Goal: Task Accomplishment & Management: Manage account settings

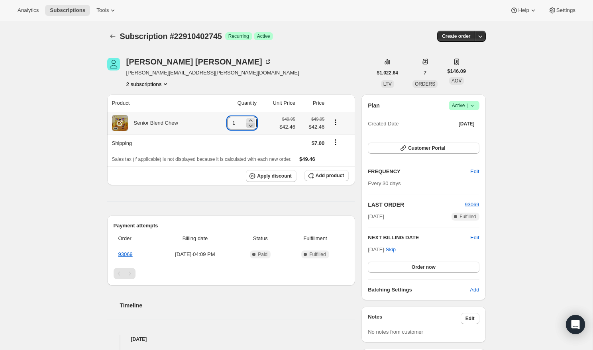
click at [248, 121] on icon at bounding box center [250, 125] width 8 height 8
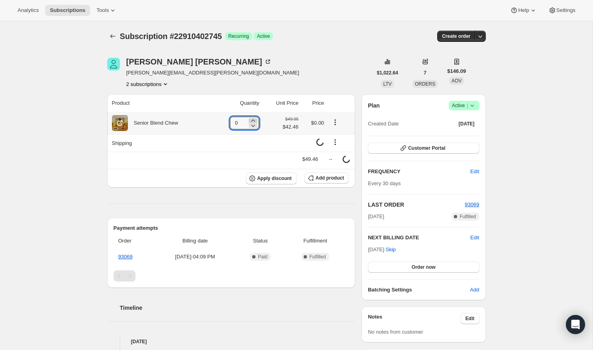
click at [251, 120] on icon at bounding box center [253, 120] width 4 height 2
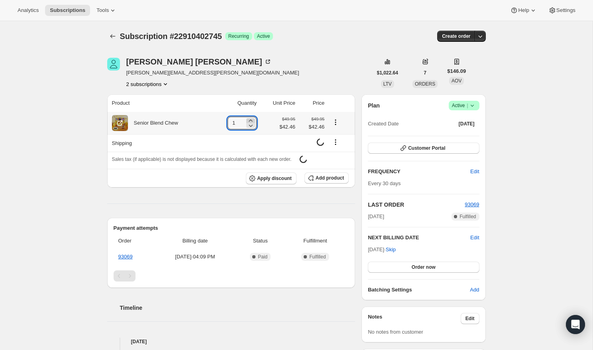
click at [251, 120] on icon at bounding box center [250, 121] width 8 height 8
type input "2"
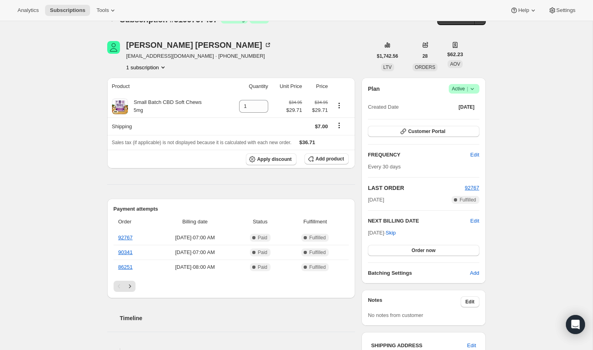
scroll to position [16, 0]
click at [315, 161] on span "Add product" at bounding box center [329, 159] width 28 height 6
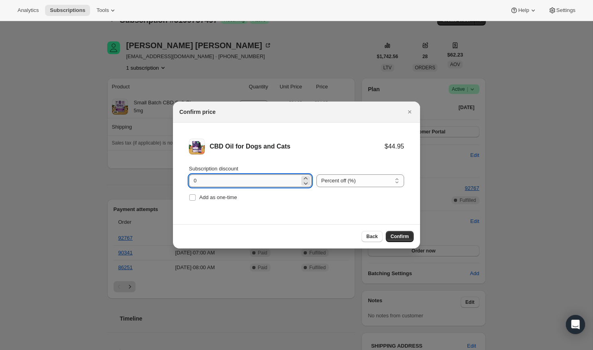
click at [270, 179] on input "0" at bounding box center [244, 180] width 111 height 13
type input "15"
click at [192, 198] on input "Add as one-time" at bounding box center [192, 197] width 6 height 6
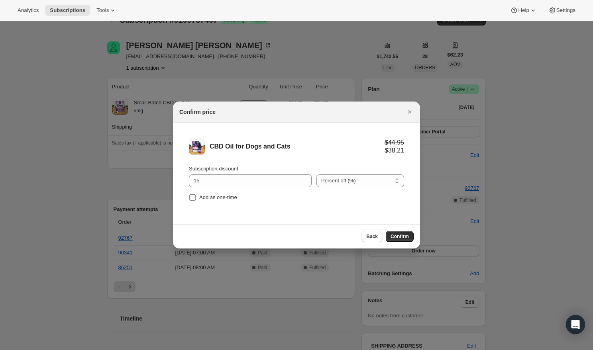
checkbox input "true"
click at [404, 235] on span "Confirm" at bounding box center [399, 236] width 18 height 6
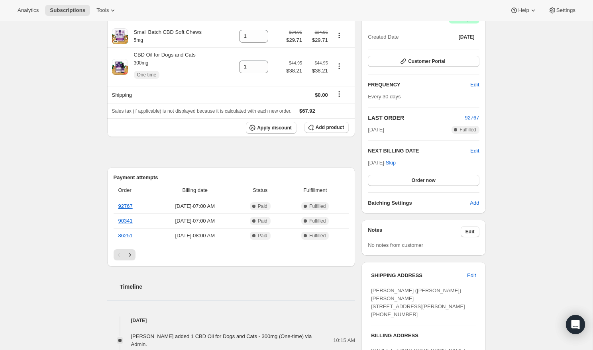
scroll to position [0, 0]
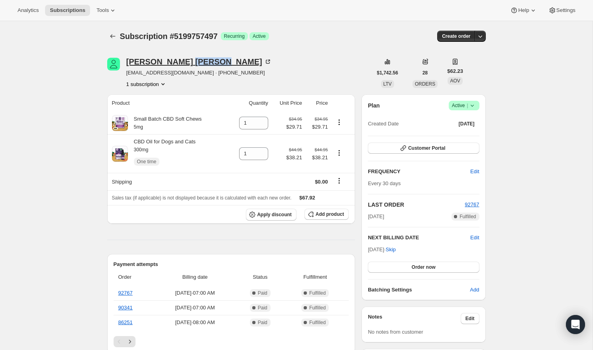
copy div "[PERSON_NAME]"
drag, startPoint x: 123, startPoint y: 62, endPoint x: 178, endPoint y: 64, distance: 54.2
click at [178, 64] on div "[PERSON_NAME] [EMAIL_ADDRESS][DOMAIN_NAME] · [PHONE_NUMBER] 1 subscription" at bounding box center [239, 73] width 265 height 30
copy div "[PERSON_NAME]"
click at [266, 75] on div "[PERSON_NAME] [EMAIL_ADDRESS][DOMAIN_NAME] · [PHONE_NUMBER] 1 subscription" at bounding box center [239, 73] width 265 height 30
